Goal: Task Accomplishment & Management: Manage account settings

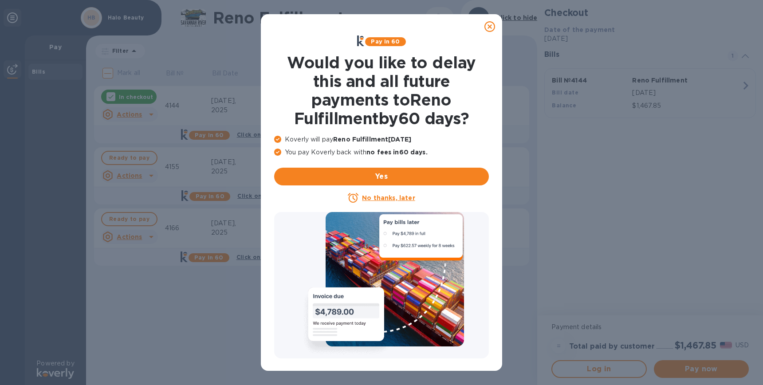
click at [489, 27] on icon at bounding box center [489, 26] width 11 height 11
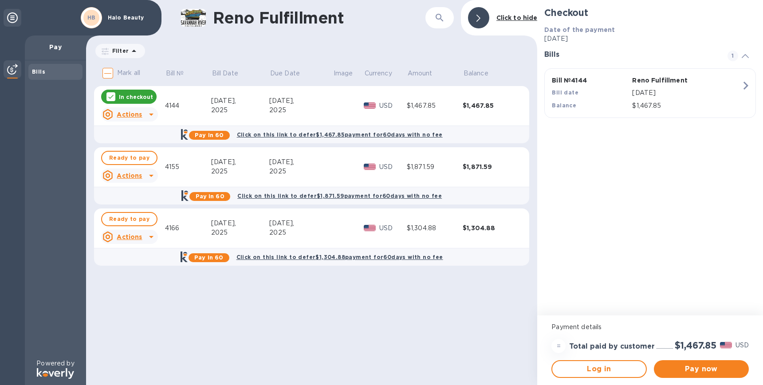
click at [323, 101] on div "[DATE]," at bounding box center [300, 100] width 63 height 9
click at [114, 96] on icon at bounding box center [110, 96] width 7 height 7
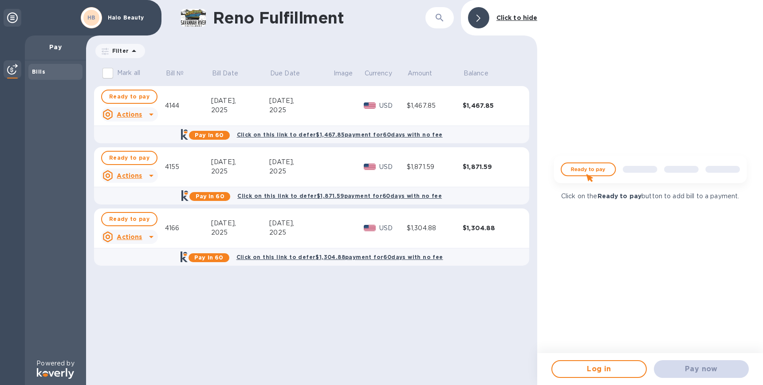
click at [520, 13] on p "Click to hide" at bounding box center [516, 17] width 41 height 9
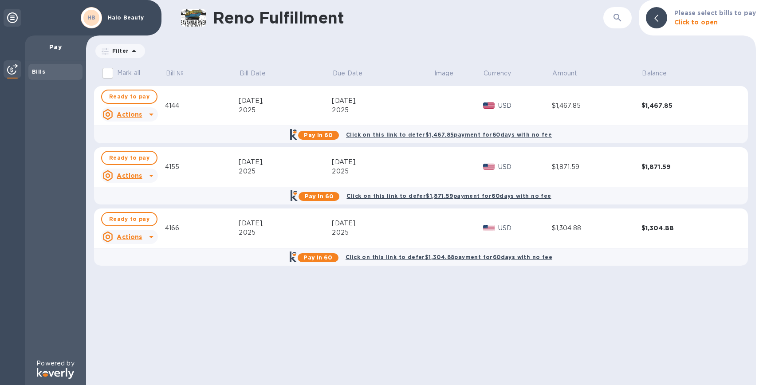
click at [108, 70] on input "Mark all" at bounding box center [107, 73] width 19 height 19
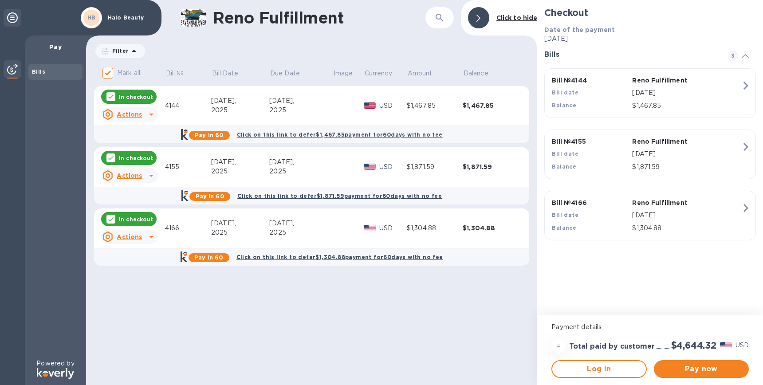
click at [108, 70] on input "Mark all" at bounding box center [107, 73] width 19 height 19
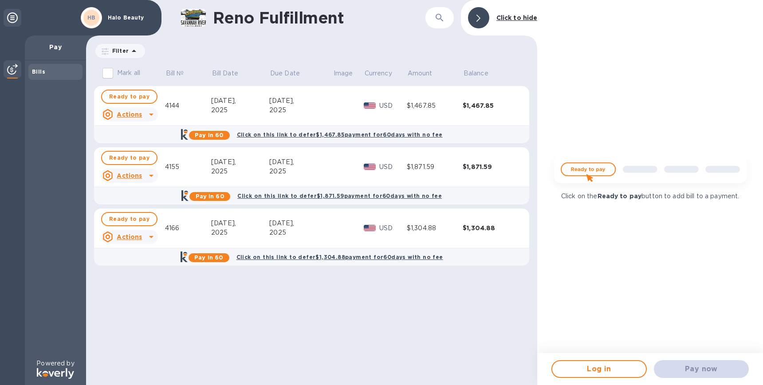
click at [108, 70] on input "Mark all" at bounding box center [107, 73] width 19 height 19
checkbox input "true"
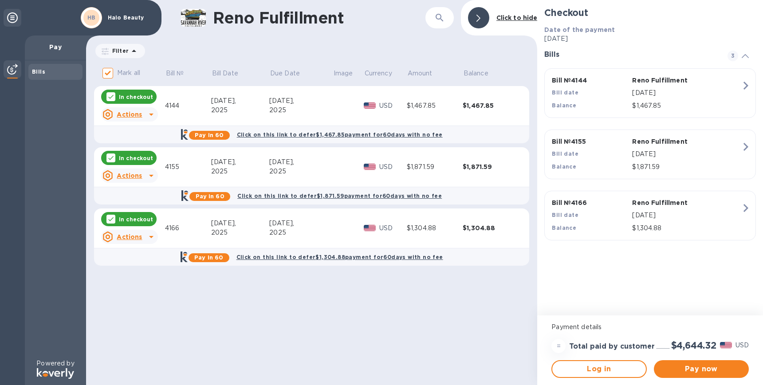
click at [12, 18] on icon at bounding box center [12, 17] width 11 height 11
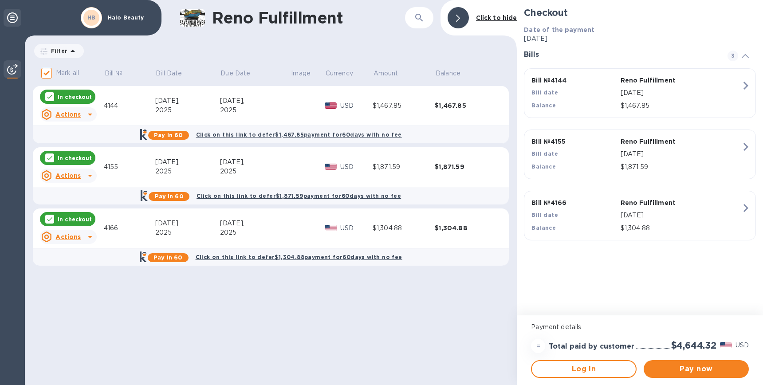
click at [14, 19] on icon at bounding box center [12, 17] width 11 height 11
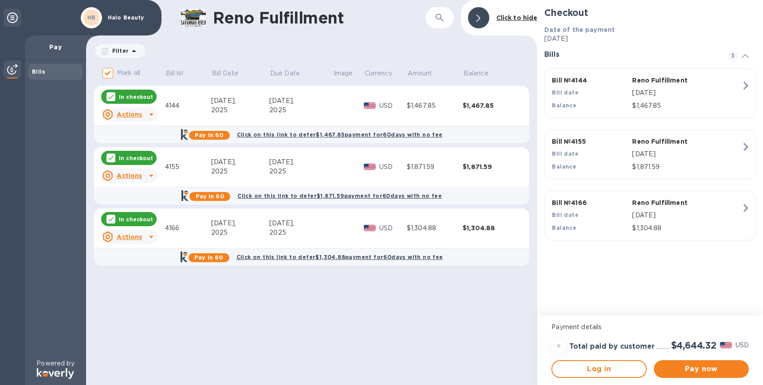
click at [14, 19] on icon at bounding box center [12, 17] width 11 height 11
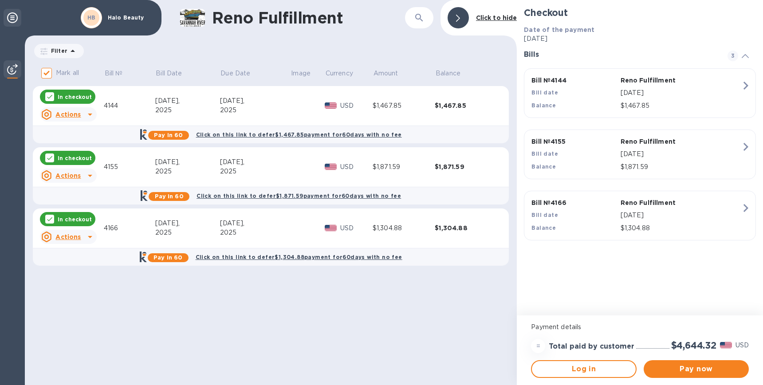
click at [14, 19] on icon at bounding box center [12, 17] width 11 height 11
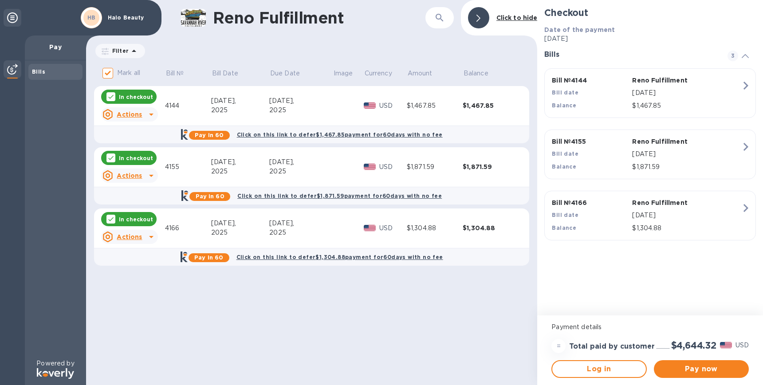
click at [14, 19] on icon at bounding box center [12, 17] width 11 height 11
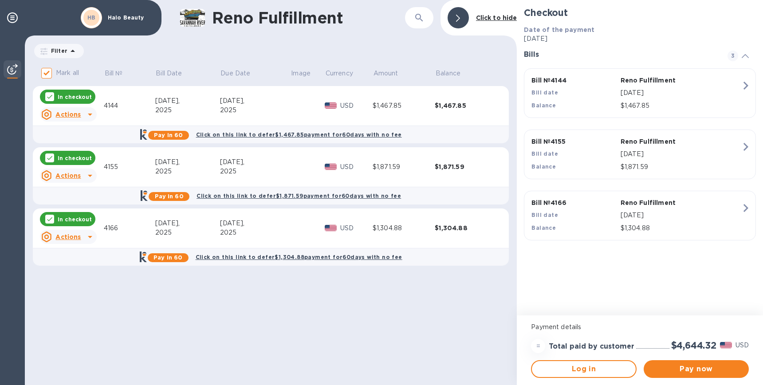
click at [486, 25] on div "Click to hide" at bounding box center [496, 18] width 48 height 16
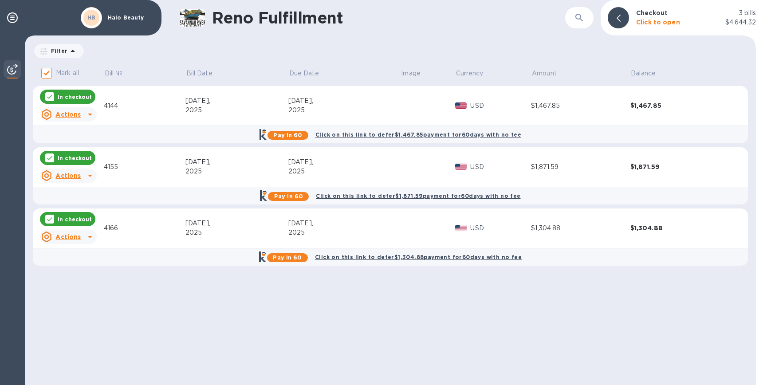
click at [70, 238] on u "Actions" at bounding box center [67, 236] width 25 height 7
click at [78, 239] on div at bounding box center [381, 192] width 763 height 385
click at [24, 26] on div "HB Halo Beauty" at bounding box center [80, 17] width 161 height 35
click at [12, 15] on icon at bounding box center [12, 17] width 11 height 11
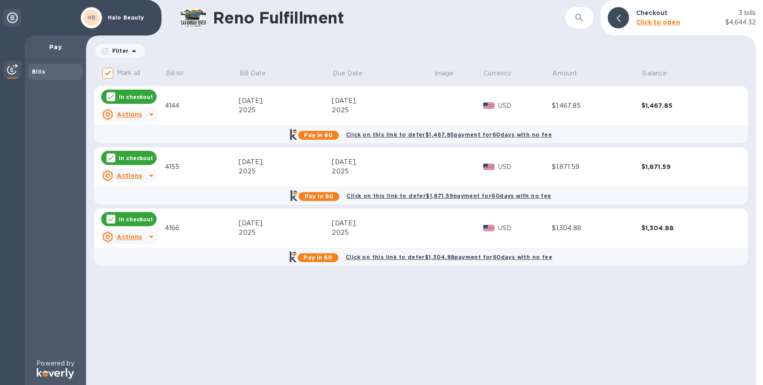
click at [16, 20] on icon at bounding box center [12, 17] width 11 height 11
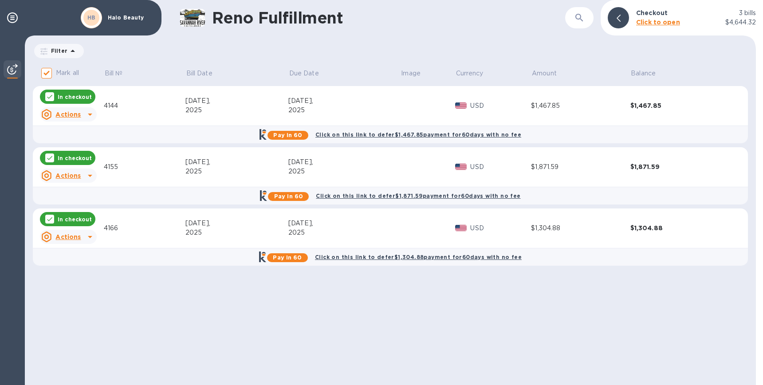
click at [654, 21] on b "Click to open" at bounding box center [658, 22] width 44 height 7
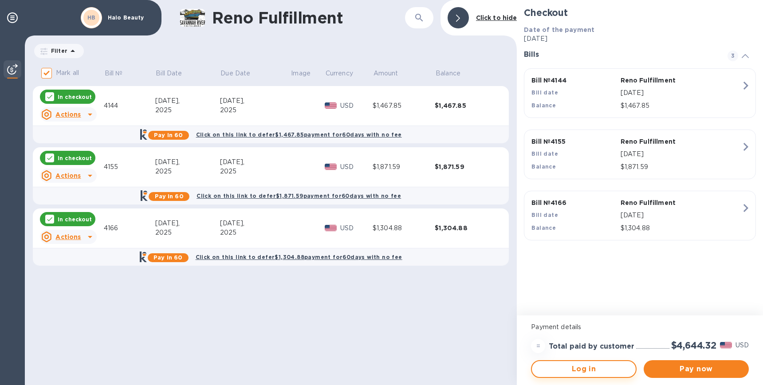
click at [572, 366] on span "Log in" at bounding box center [583, 369] width 89 height 11
